Goal: Transaction & Acquisition: Book appointment/travel/reservation

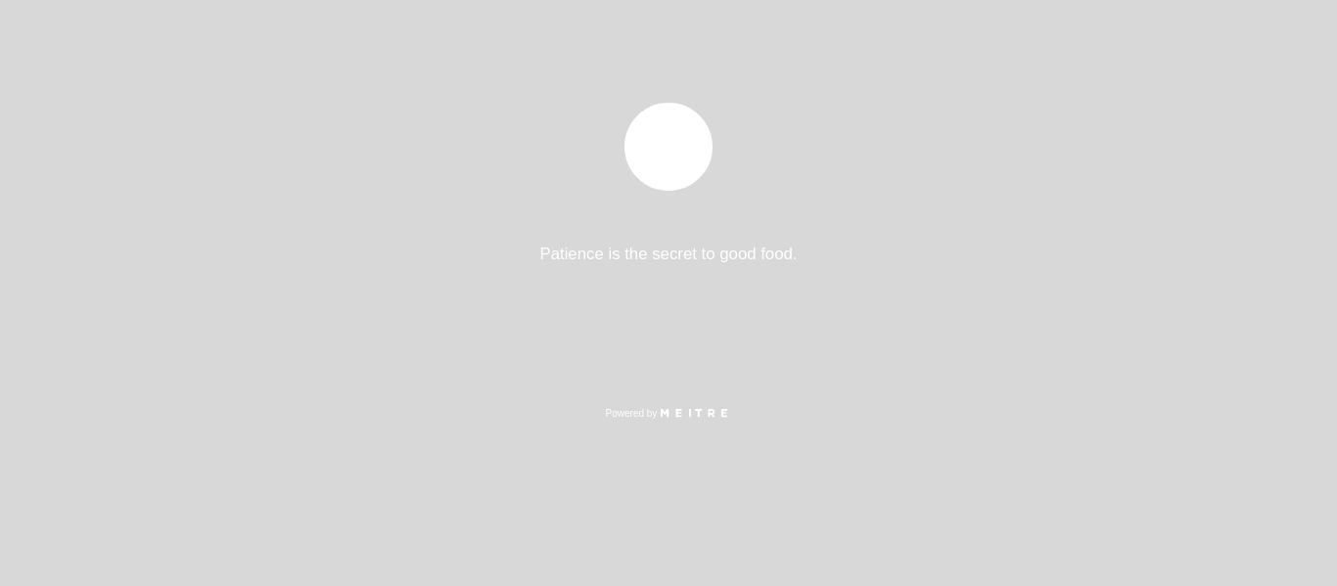
select select "es"
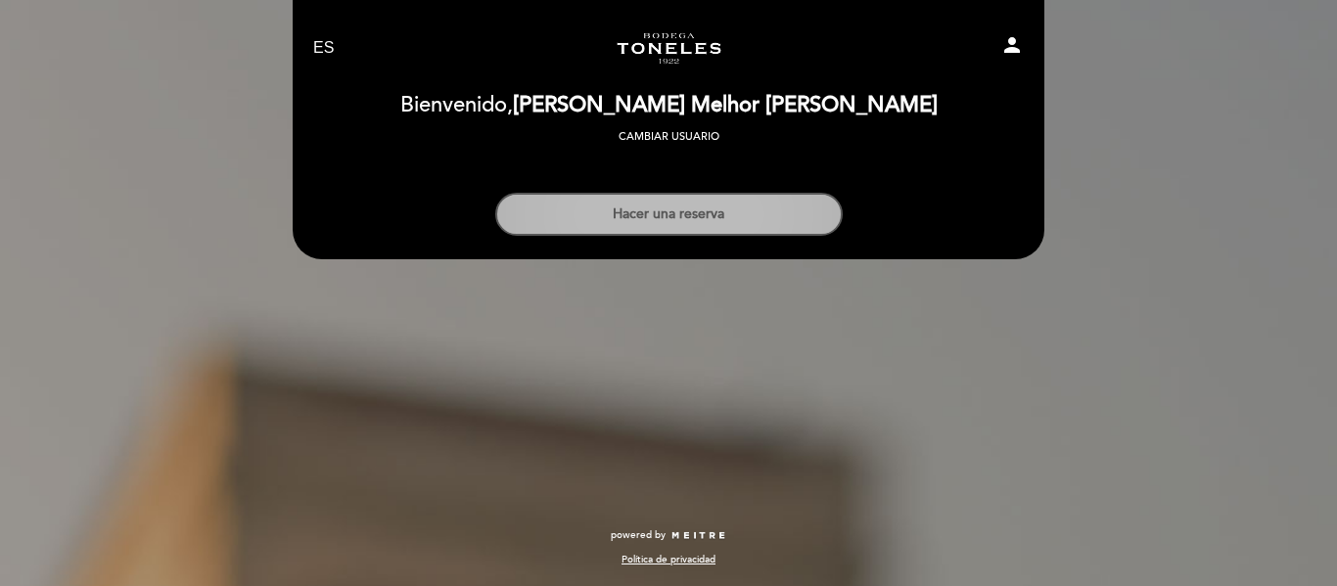
click at [647, 218] on button "Hacer una reserva" at bounding box center [669, 214] width 348 height 43
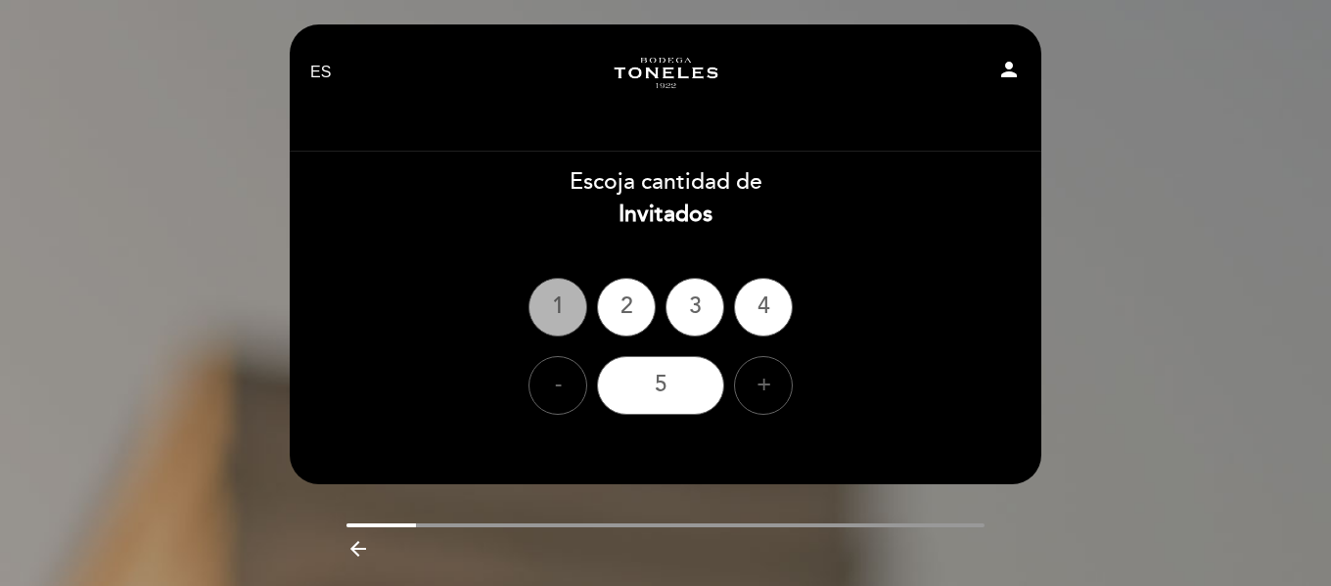
click at [550, 311] on div "1" at bounding box center [558, 307] width 59 height 59
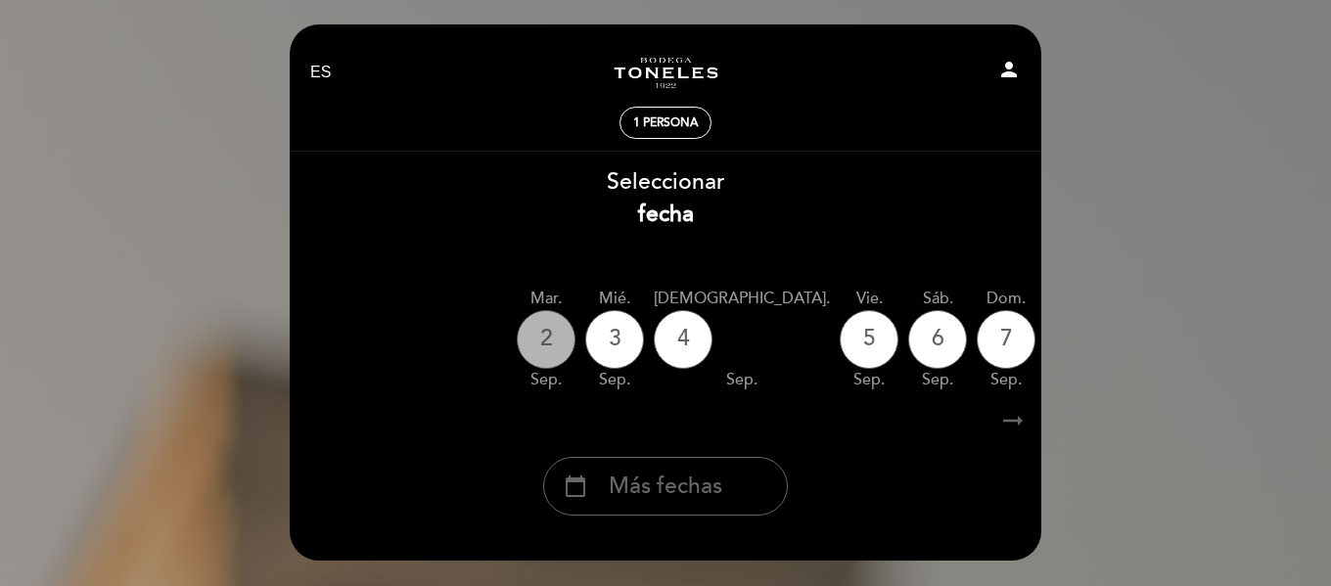
click at [562, 344] on div "2" at bounding box center [546, 339] width 59 height 59
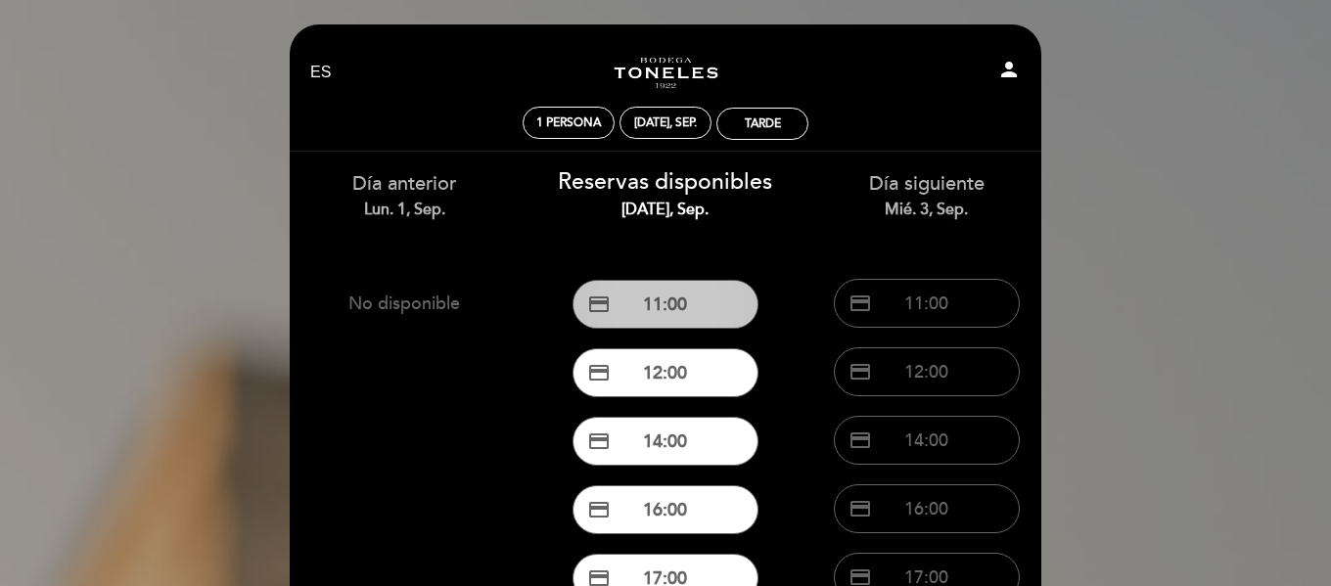
click at [711, 285] on button "credit_card 11:00" at bounding box center [666, 304] width 186 height 49
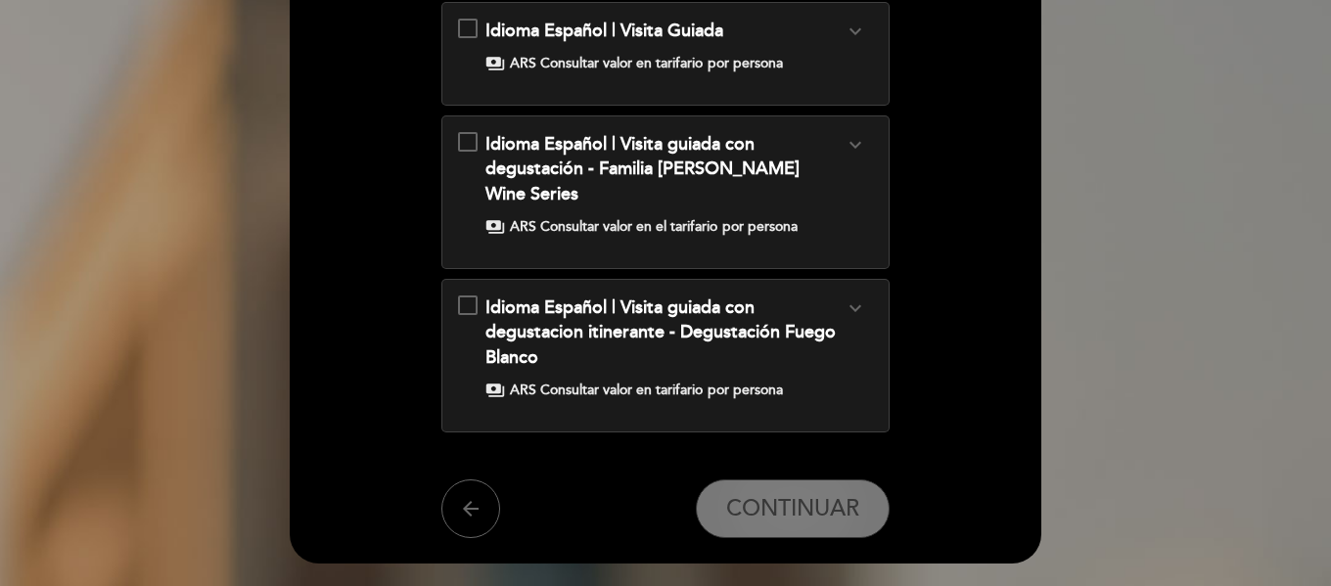
scroll to position [392, 0]
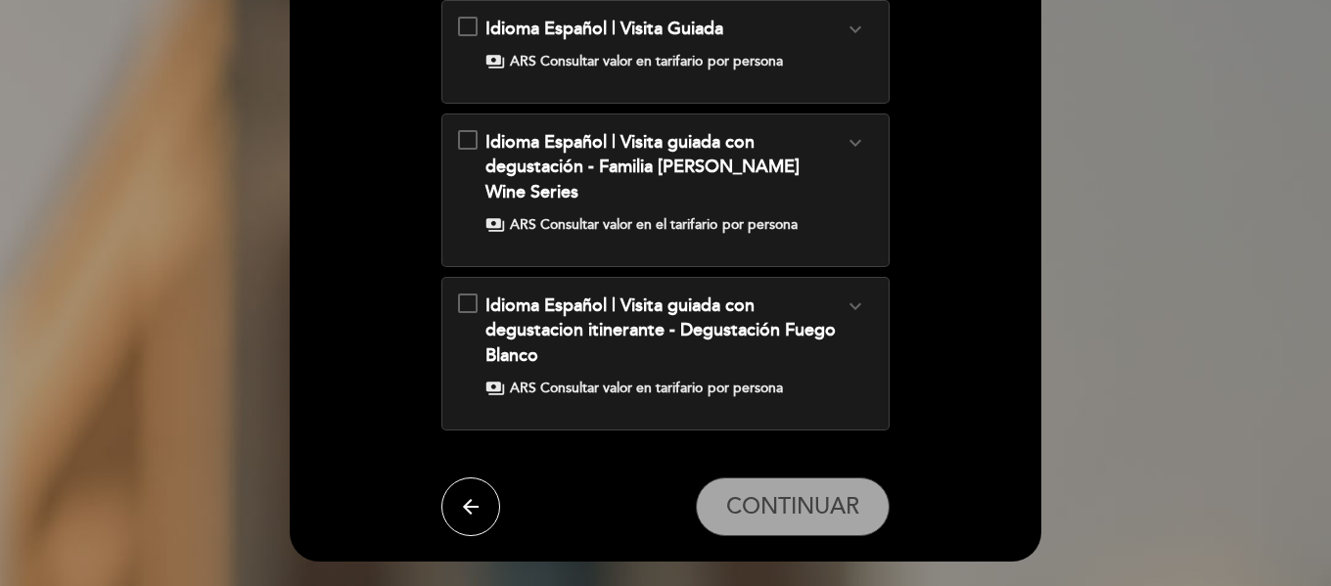
click at [464, 495] on icon "arrow_back" at bounding box center [470, 506] width 23 height 23
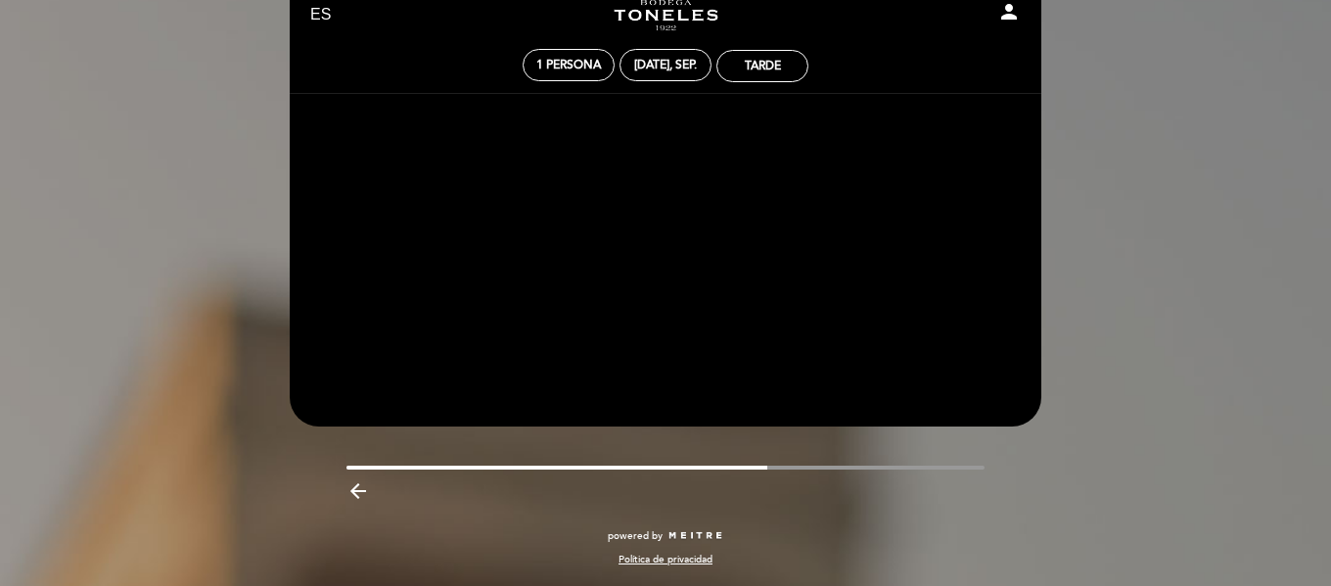
scroll to position [58, 0]
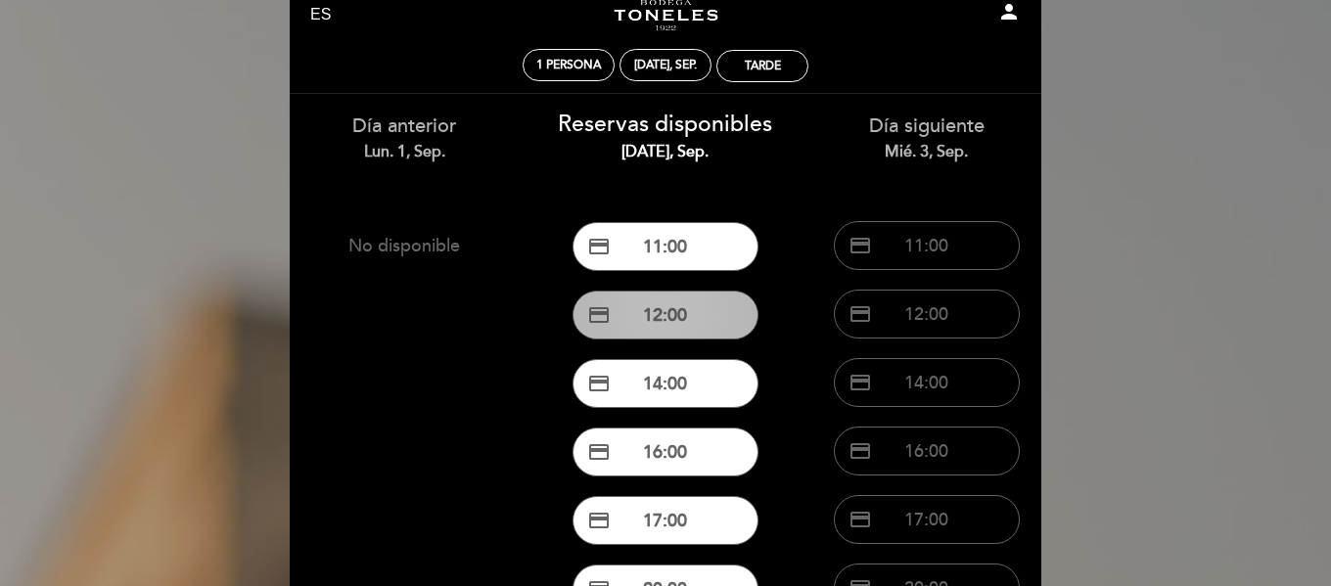
click at [672, 325] on button "credit_card 12:00" at bounding box center [666, 315] width 186 height 49
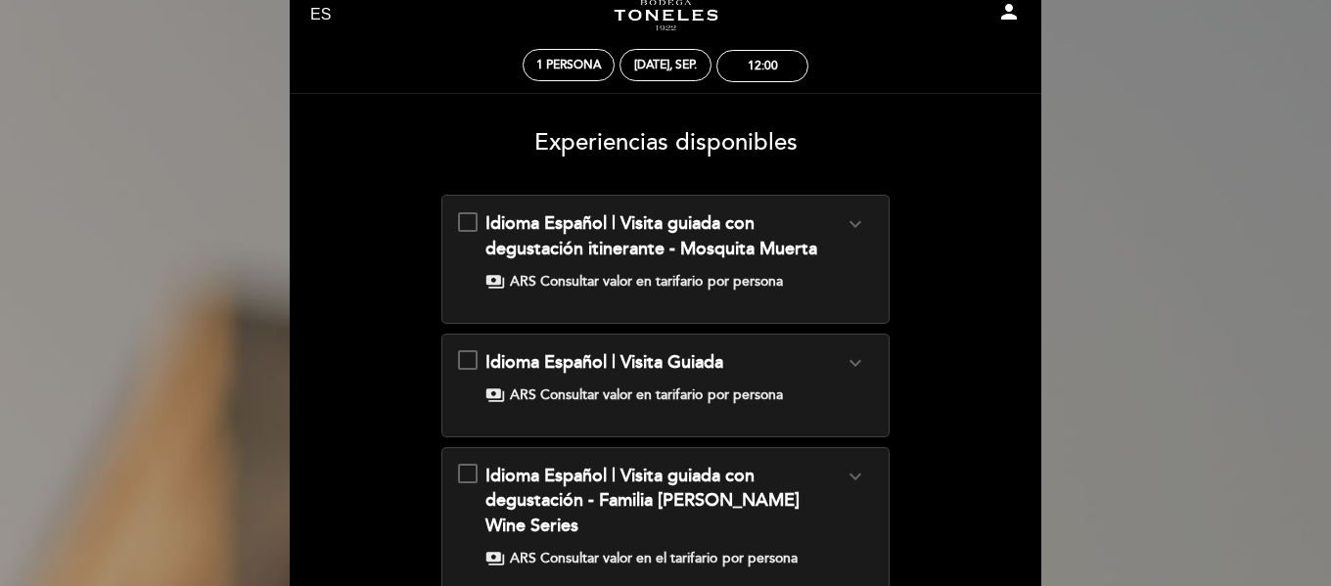
scroll to position [0, 0]
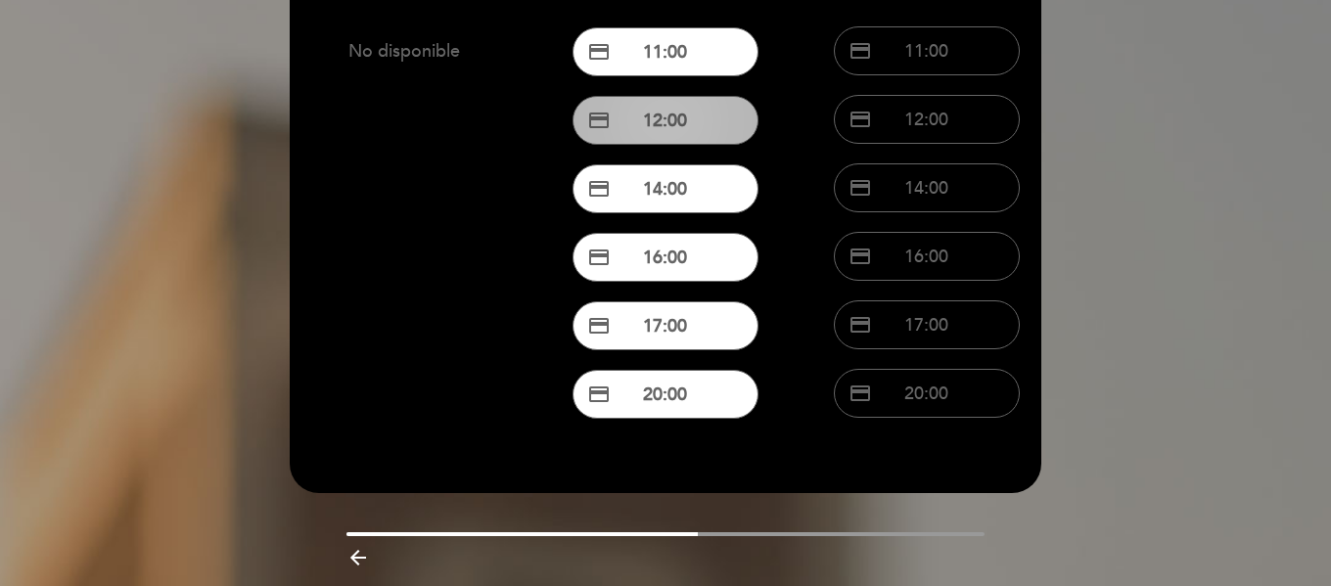
scroll to position [254, 0]
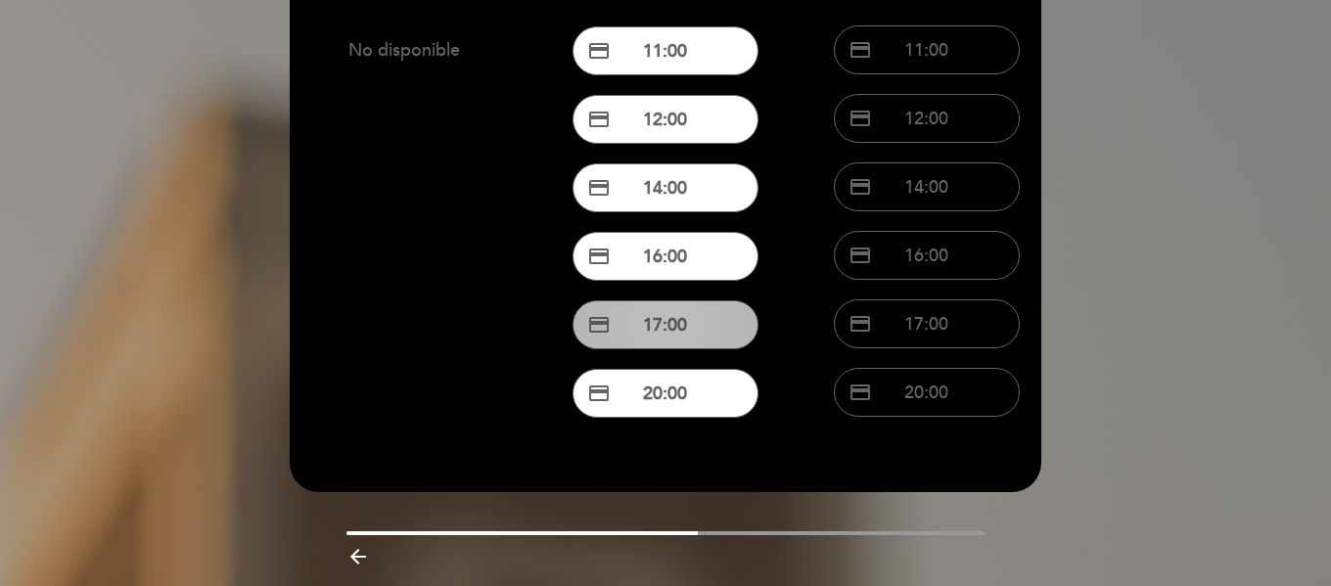
click at [697, 306] on button "credit_card 17:00" at bounding box center [666, 325] width 186 height 49
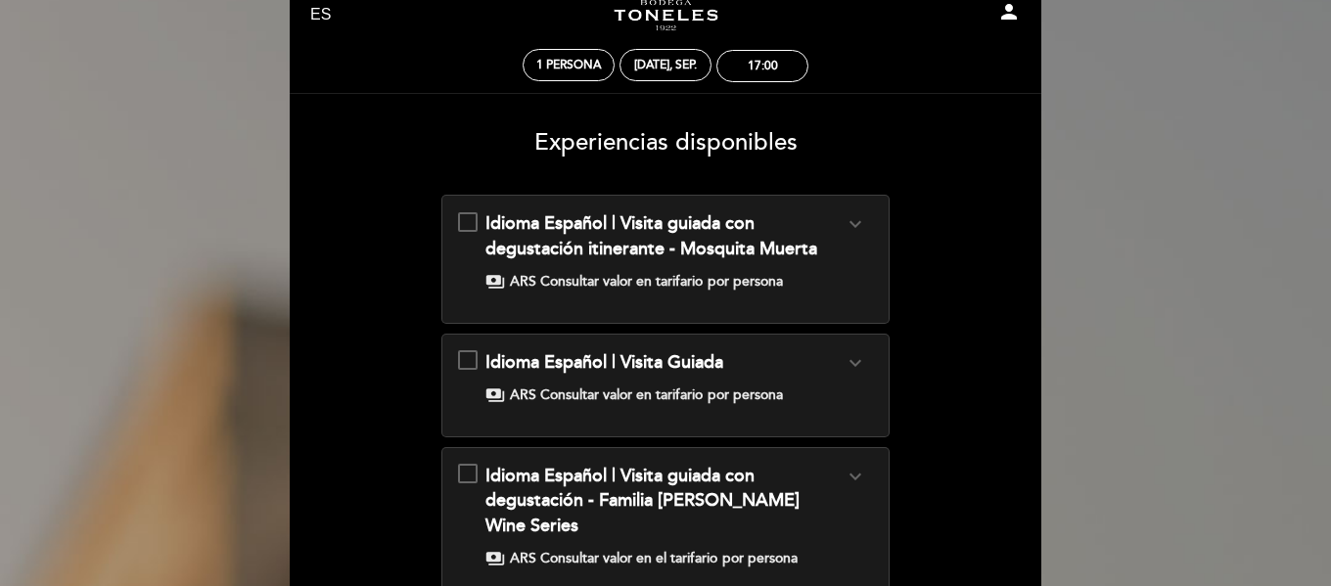
scroll to position [0, 0]
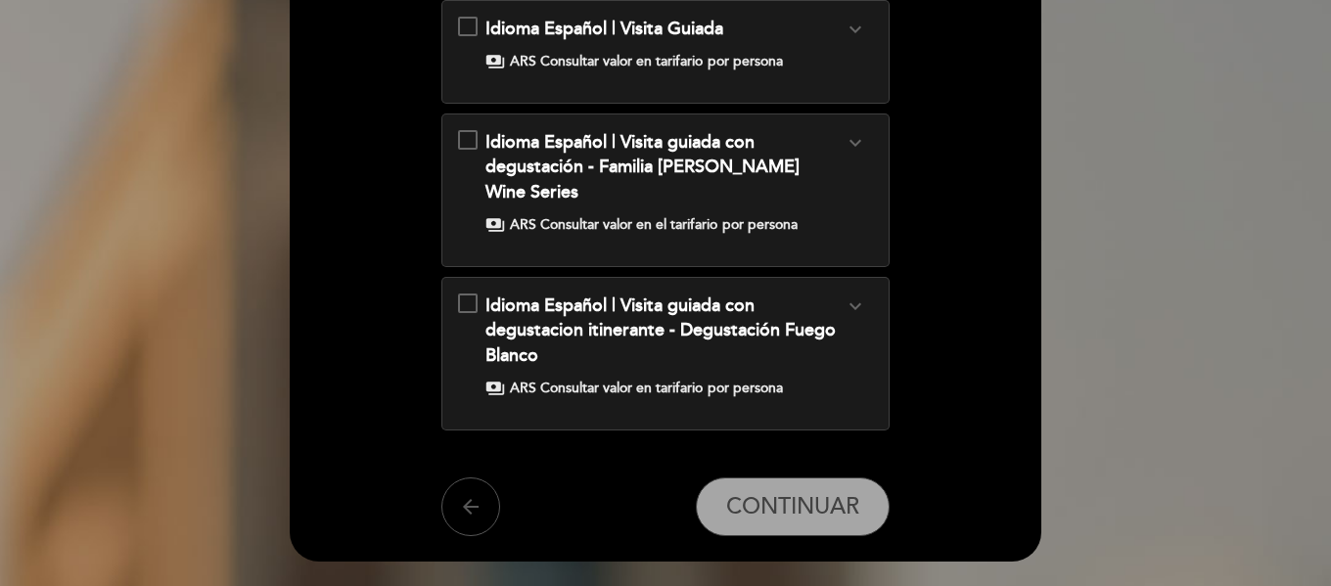
click at [474, 495] on icon "arrow_back" at bounding box center [470, 506] width 23 height 23
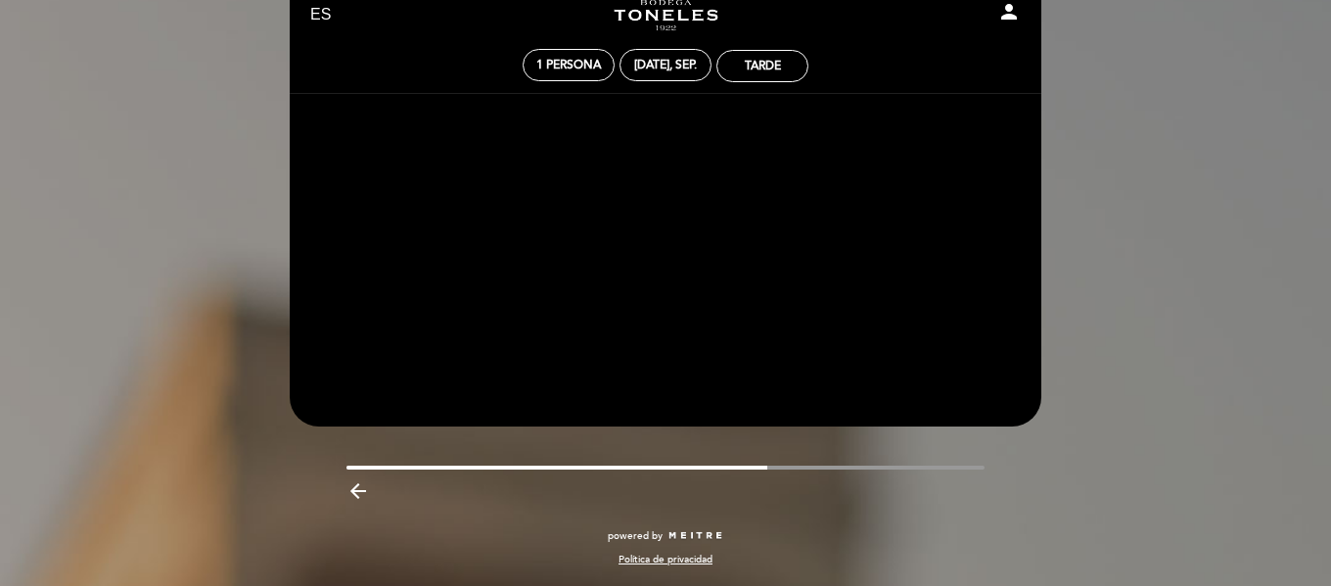
scroll to position [58, 0]
